Goal: Communication & Community: Ask a question

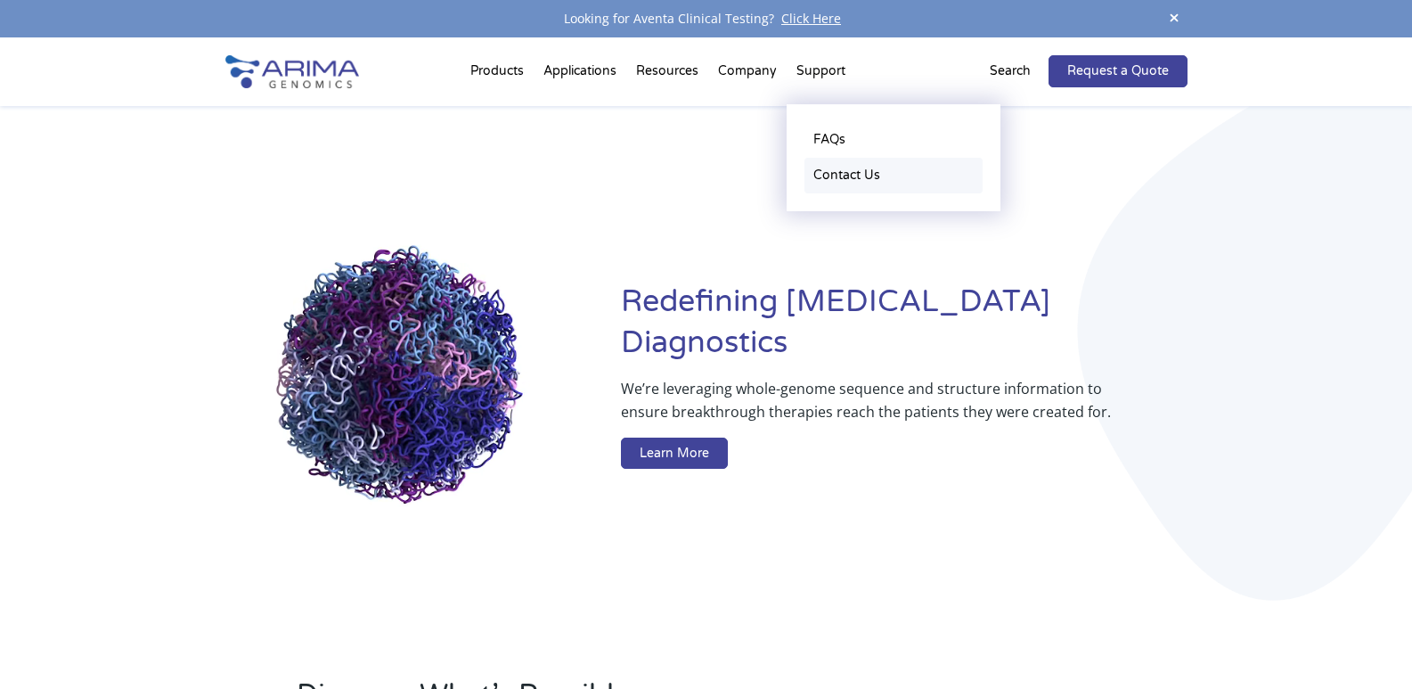
click at [830, 172] on link "Contact Us" at bounding box center [894, 176] width 178 height 36
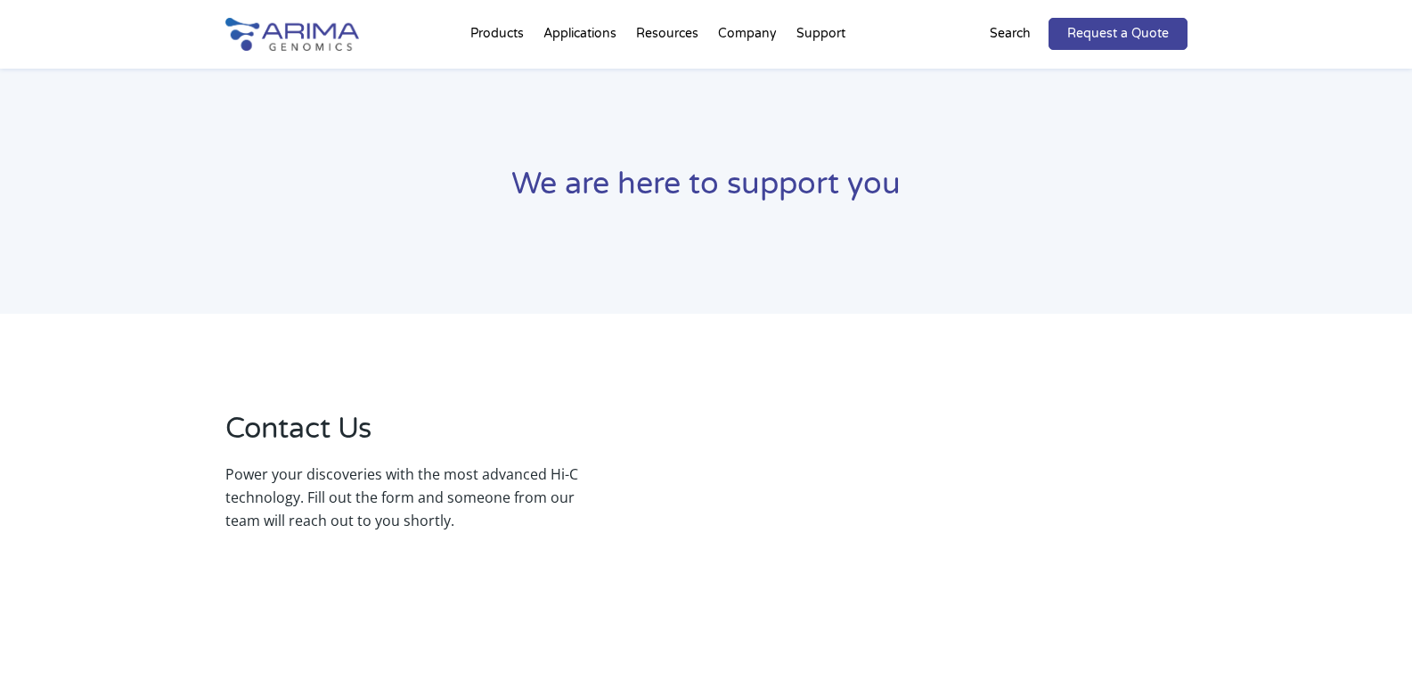
scroll to position [175, 0]
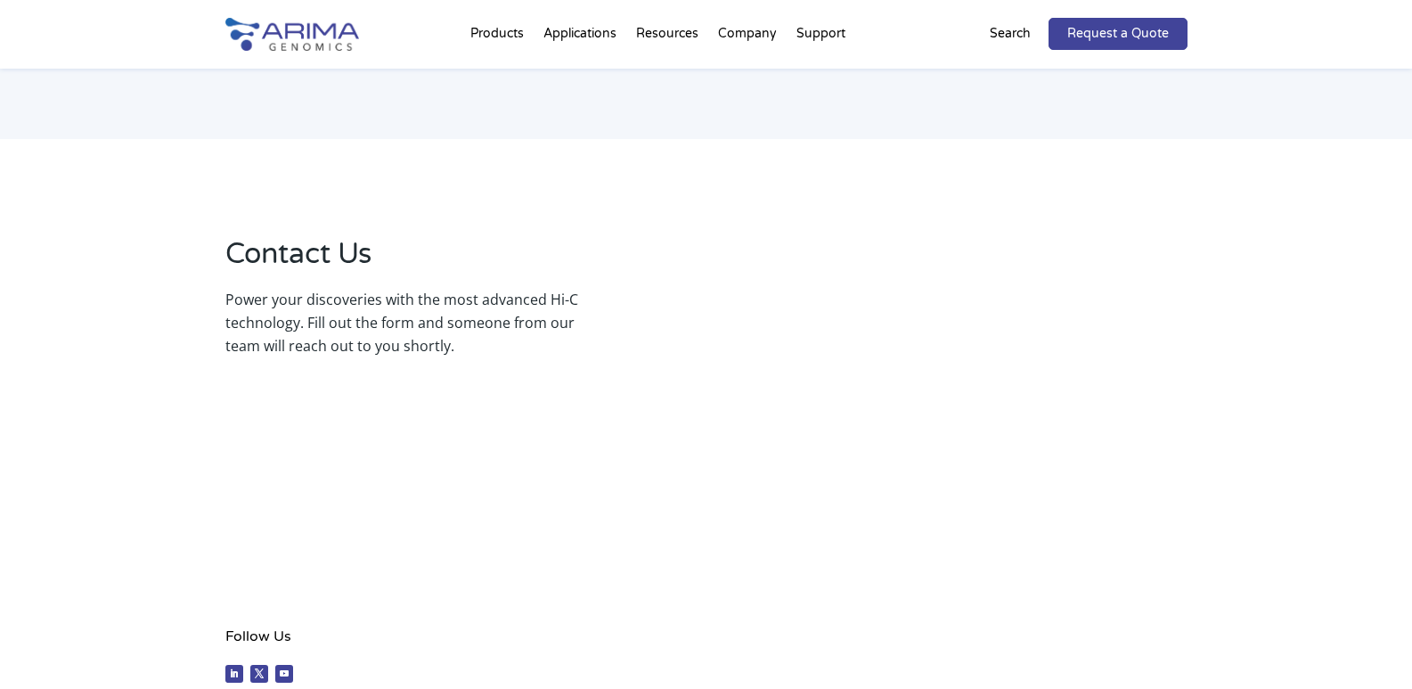
select select "[US_STATE]"
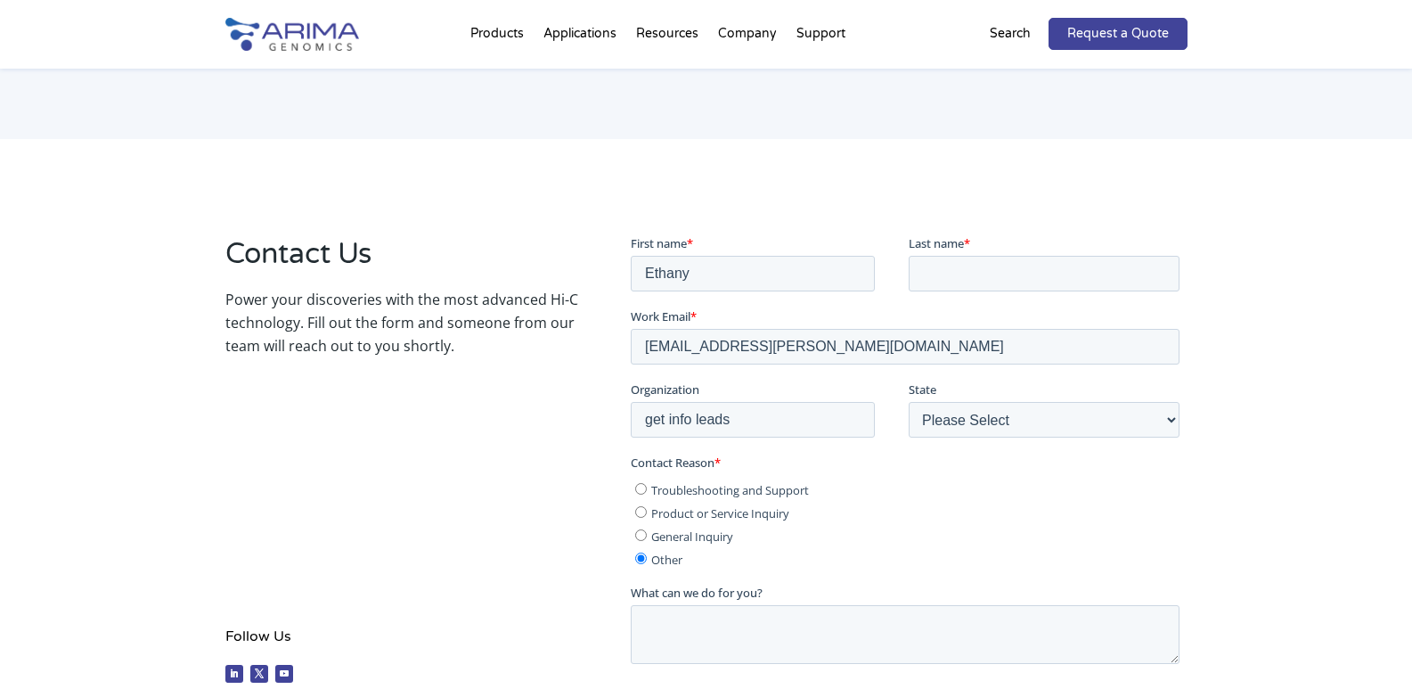
scroll to position [214, 0]
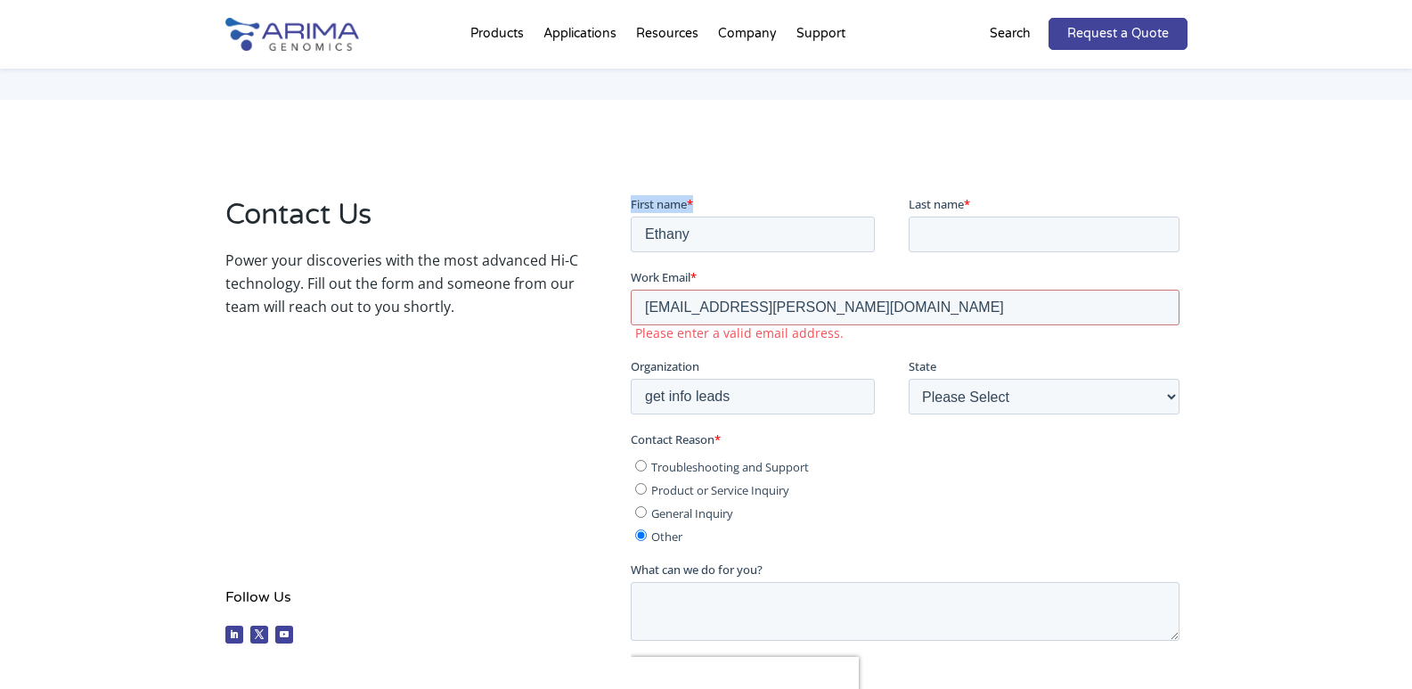
drag, startPoint x: 751, startPoint y: 213, endPoint x: 1233, endPoint y: 461, distance: 541.9
click at [631, 248] on html "First name * [PERSON_NAME] Last name * Work Email * [EMAIL_ADDRESS][PERSON_NAME…" at bounding box center [909, 501] width 556 height 614
click at [725, 240] on input "Ethany" at bounding box center [753, 234] width 244 height 36
drag, startPoint x: 725, startPoint y: 240, endPoint x: 584, endPoint y: 252, distance: 141.3
click at [631, 252] on html "First name * [PERSON_NAME] Last name * Work Email * [EMAIL_ADDRESS][PERSON_NAME…" at bounding box center [909, 501] width 556 height 614
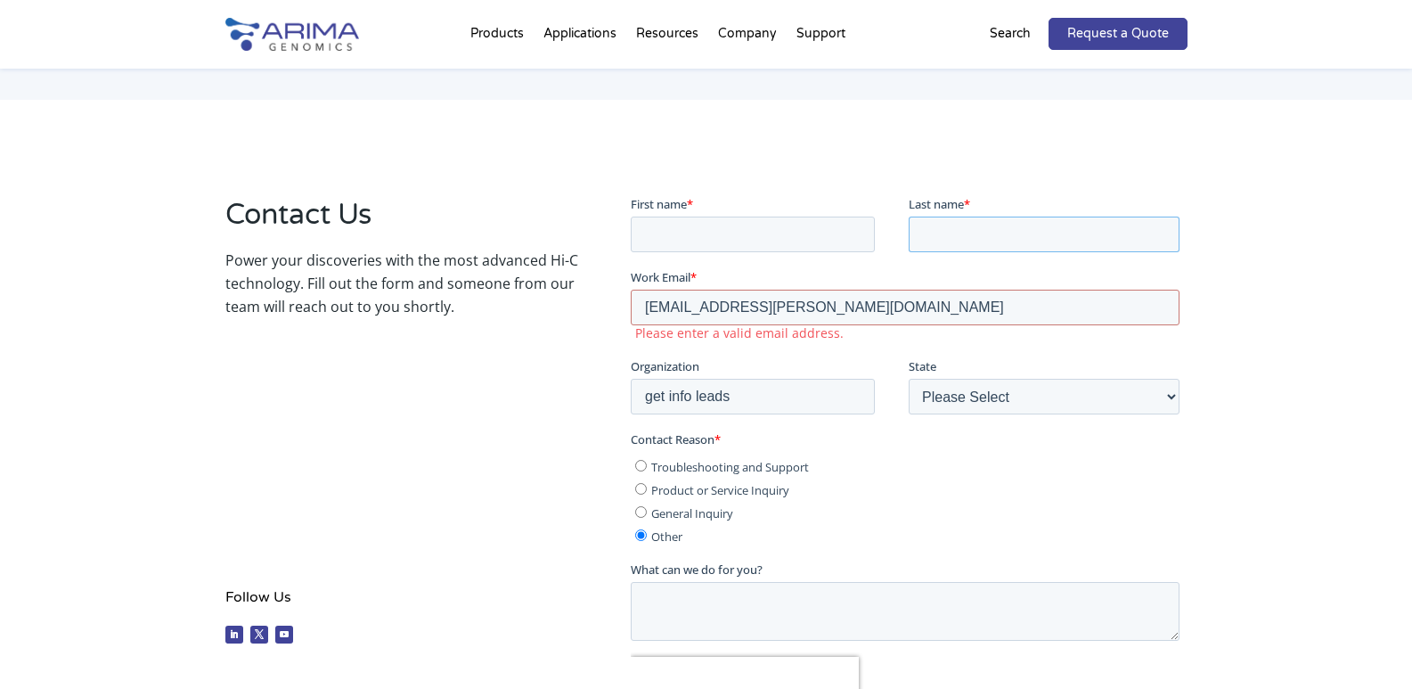
click at [961, 225] on input "Last name *" at bounding box center [1044, 234] width 271 height 36
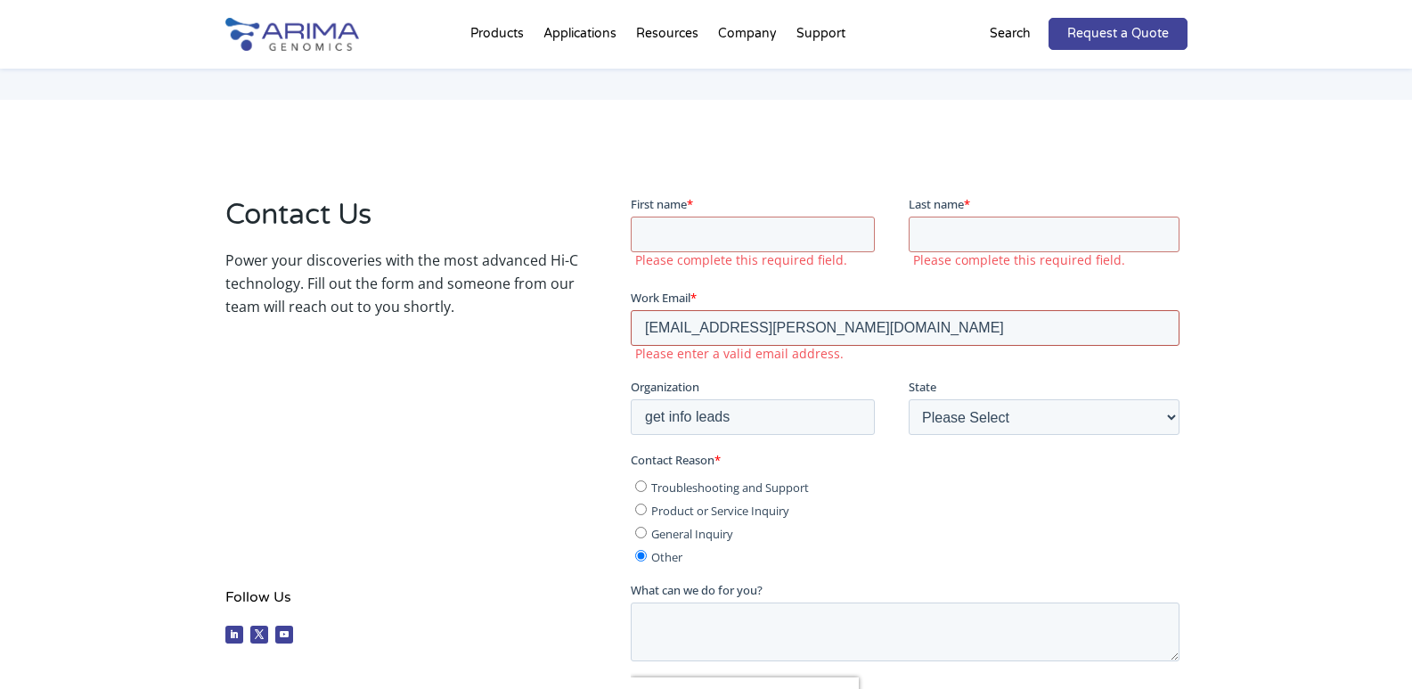
drag, startPoint x: 878, startPoint y: 327, endPoint x: 1255, endPoint y: 497, distance: 414.3
click at [631, 331] on html "First name * Please complete this required field. Last name * Please complete t…" at bounding box center [909, 511] width 556 height 634
click at [699, 237] on input "First name *" at bounding box center [753, 234] width 244 height 36
type input "[PERSON_NAME]"
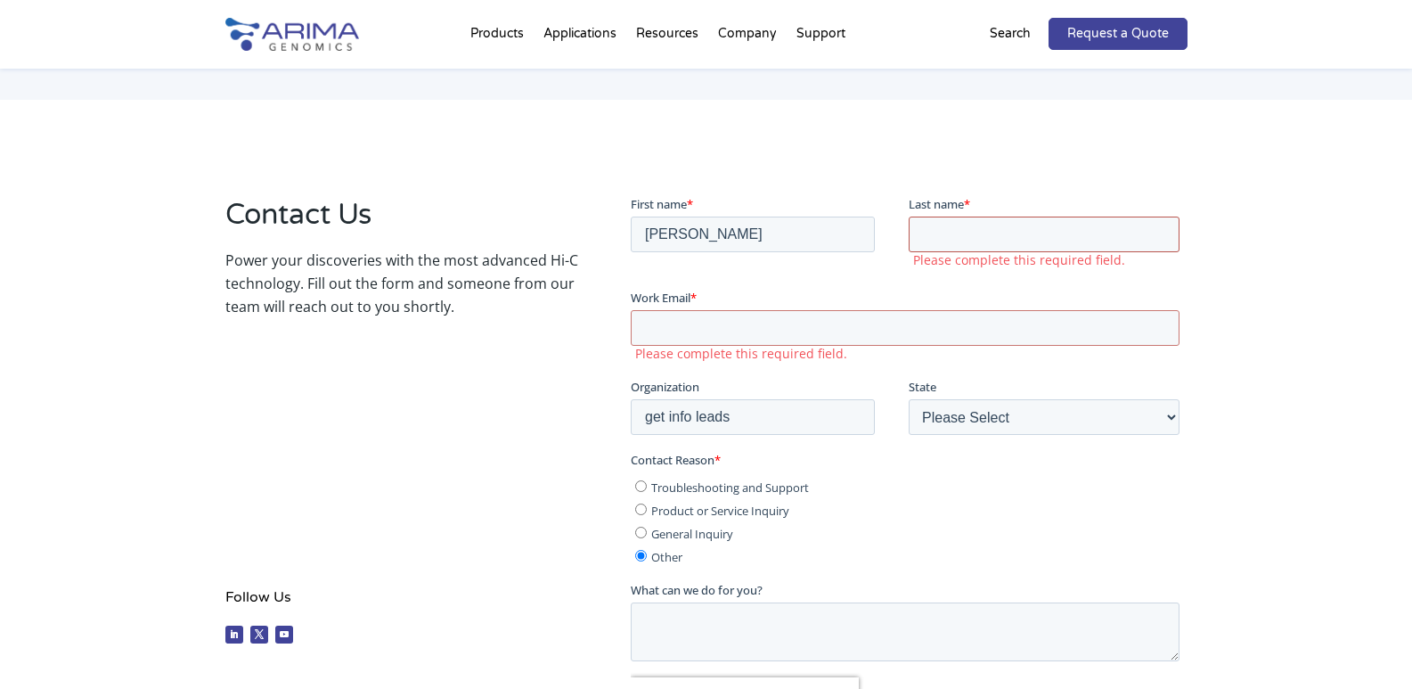
click at [983, 233] on input "Last name *" at bounding box center [1044, 234] width 271 height 36
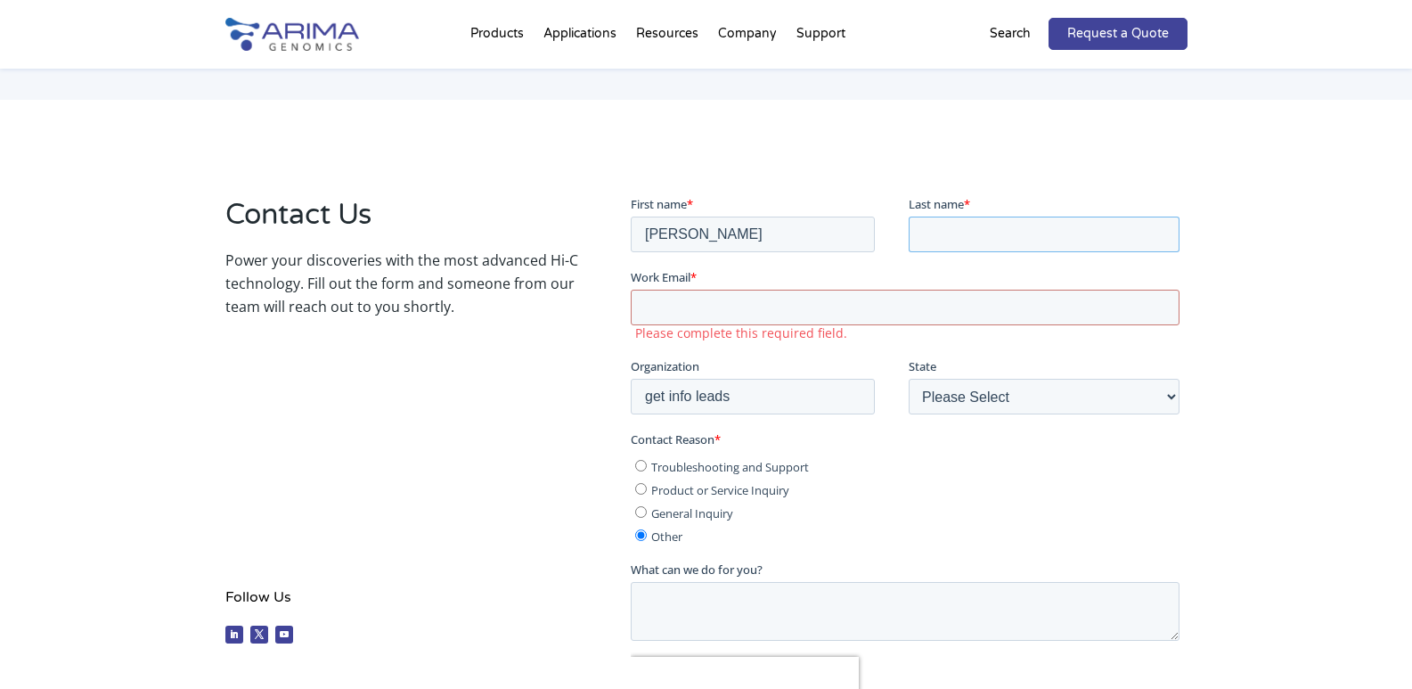
type input "burns"
click at [862, 320] on input "Work Email *" at bounding box center [905, 307] width 549 height 36
type input "[PERSON_NAME][EMAIL_ADDRESS][PERSON_NAME][DOMAIN_NAME]"
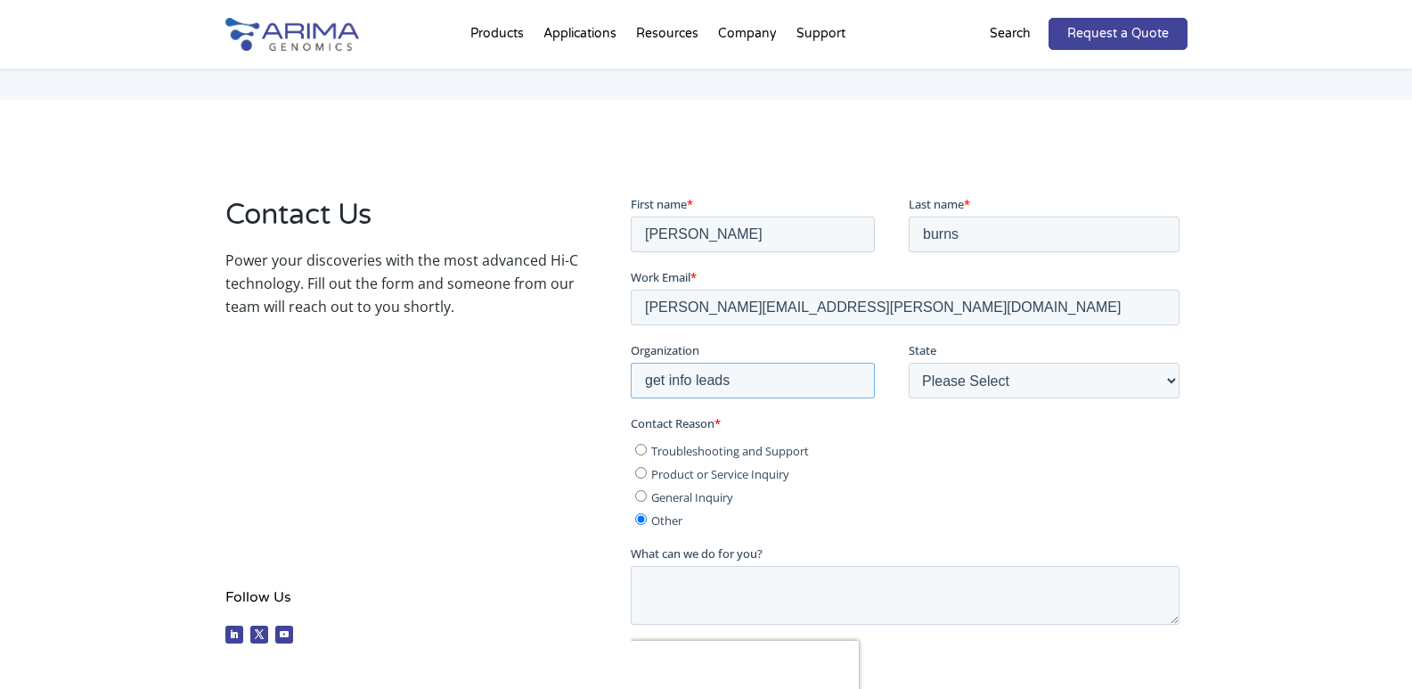
drag, startPoint x: 756, startPoint y: 379, endPoint x: 642, endPoint y: 404, distance: 115.9
click at [642, 404] on fieldset "Organization get info leads State Please Select Other/Non-US [US_STATE] [US_STA…" at bounding box center [909, 376] width 556 height 73
click at [669, 383] on input "Organization" at bounding box center [753, 380] width 244 height 36
type input "Docsdatas"
click at [714, 576] on textarea "What can we do for you?" at bounding box center [905, 594] width 549 height 59
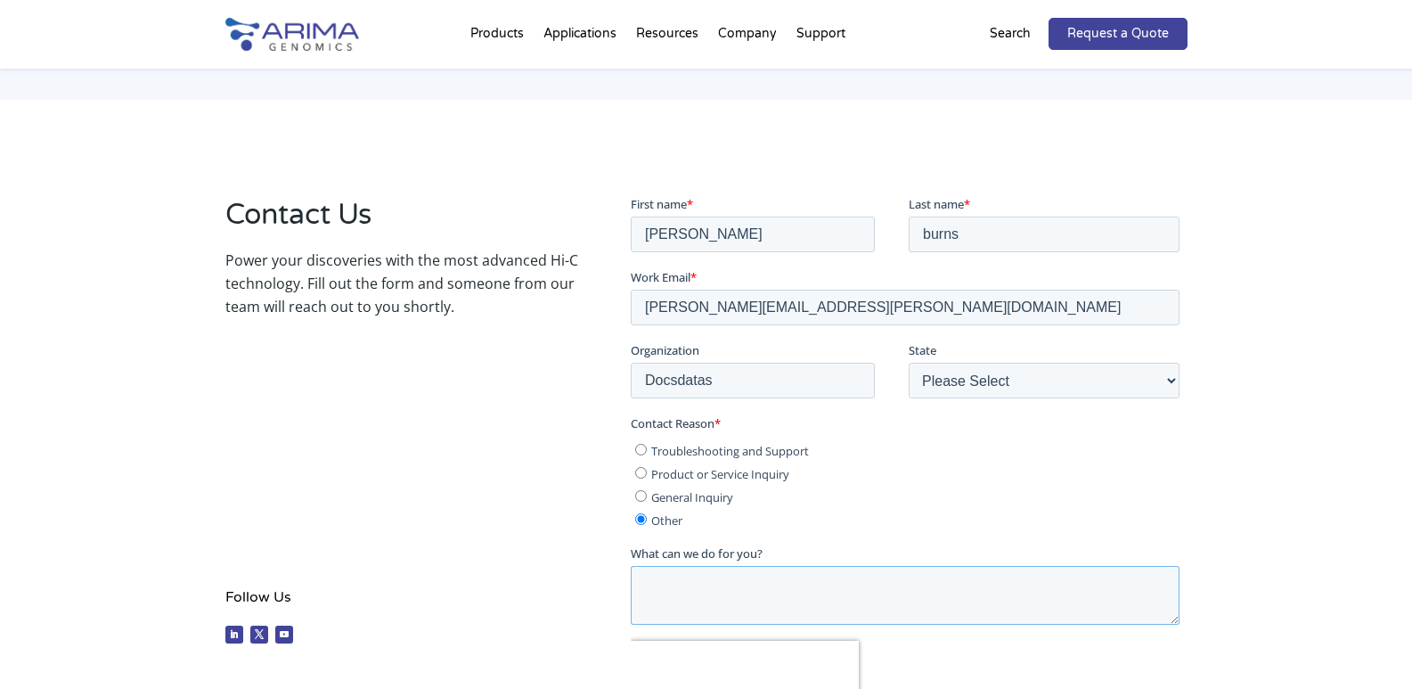
paste textarea "Hi, Would you be interested in acquiring attendees list for ASHG 2025 Annual Me…"
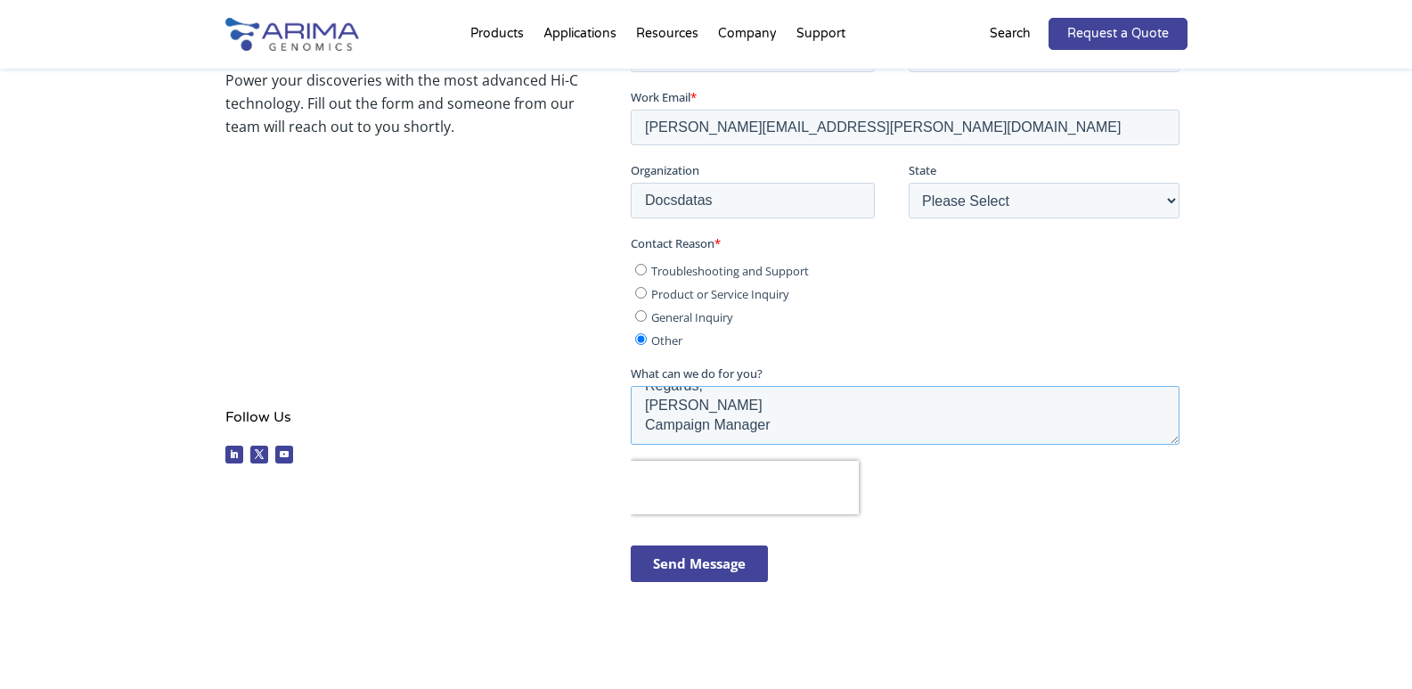
scroll to position [481, 0]
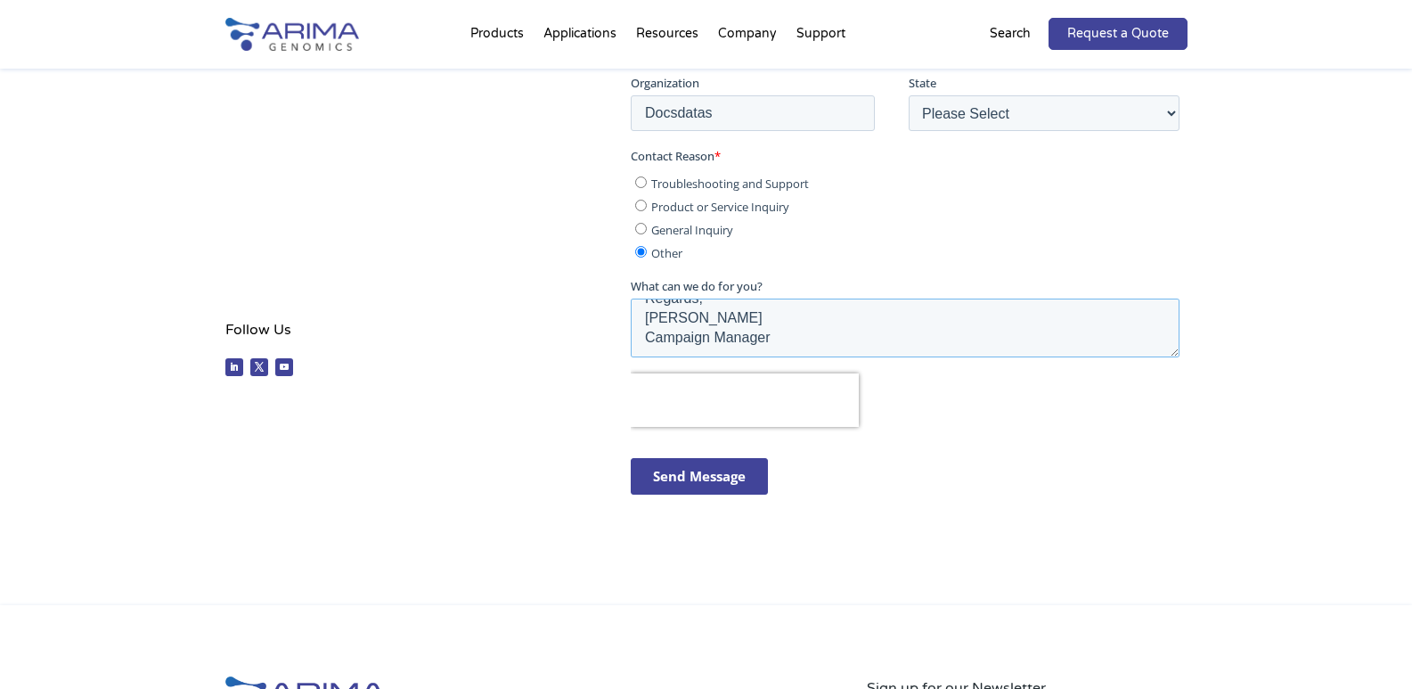
type textarea "Hi, Would you be interested in acquiring attendees list for ASHG 2025 Annual Me…"
click at [731, 470] on input "Send Message" at bounding box center [699, 476] width 137 height 37
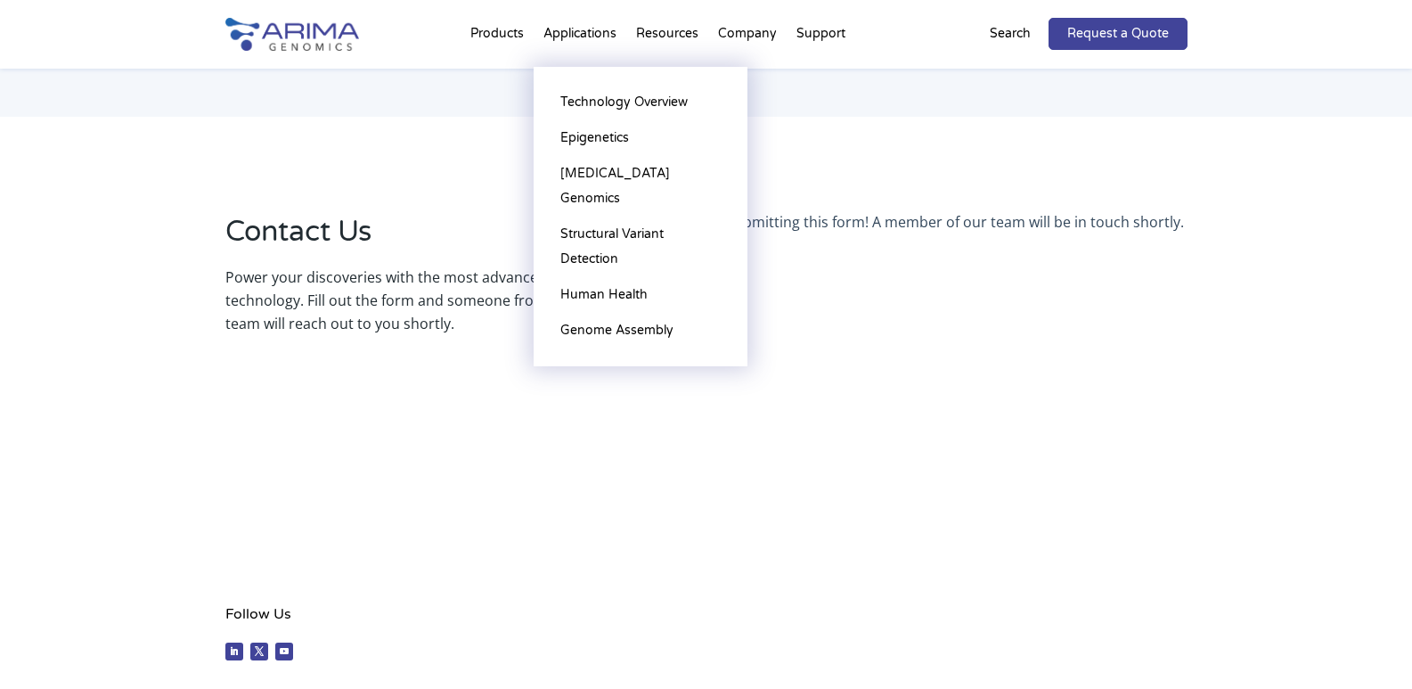
scroll to position [196, 0]
